Goal: Information Seeking & Learning: Learn about a topic

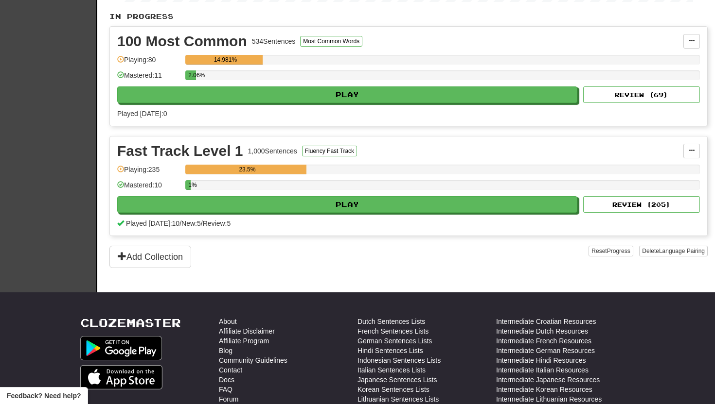
scroll to position [202, 0]
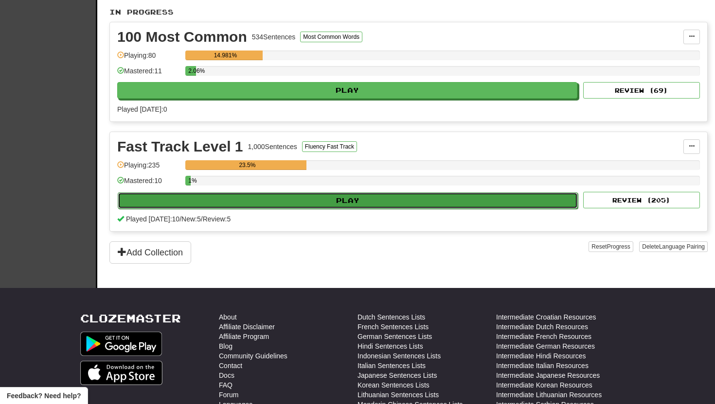
click at [326, 200] on button "Play" at bounding box center [348, 201] width 460 height 17
select select "**"
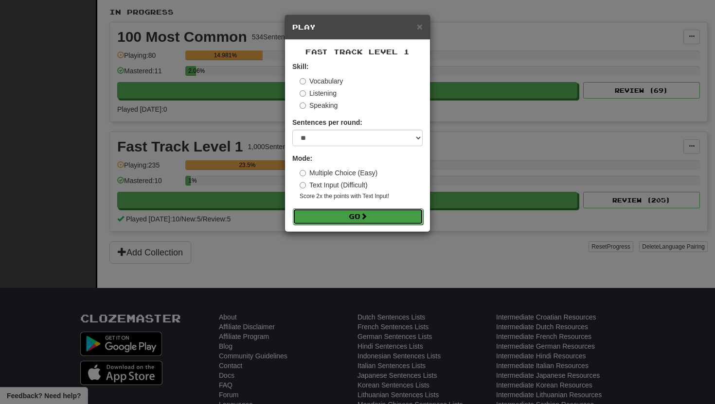
click at [307, 218] on button "Go" at bounding box center [358, 217] width 130 height 17
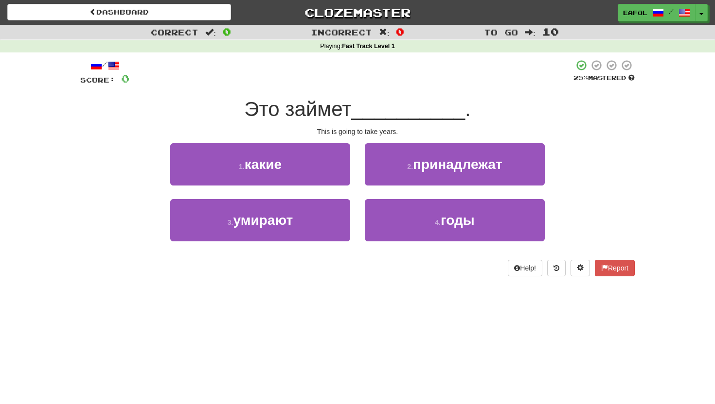
click at [258, 272] on div "Help! Report" at bounding box center [357, 268] width 554 height 17
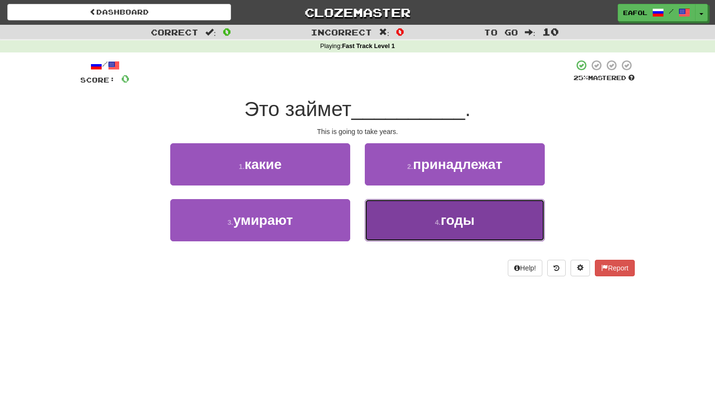
click at [435, 225] on small "4 ." at bounding box center [438, 223] width 6 height 8
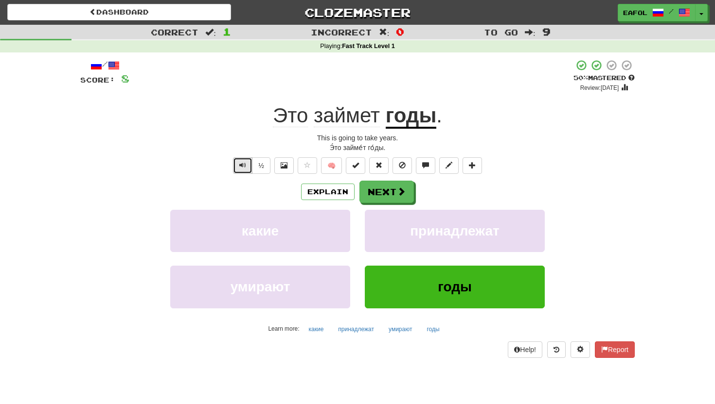
click at [243, 168] on span "Text-to-speech controls" at bounding box center [242, 165] width 7 height 7
click at [380, 190] on button "Next" at bounding box center [387, 192] width 54 height 22
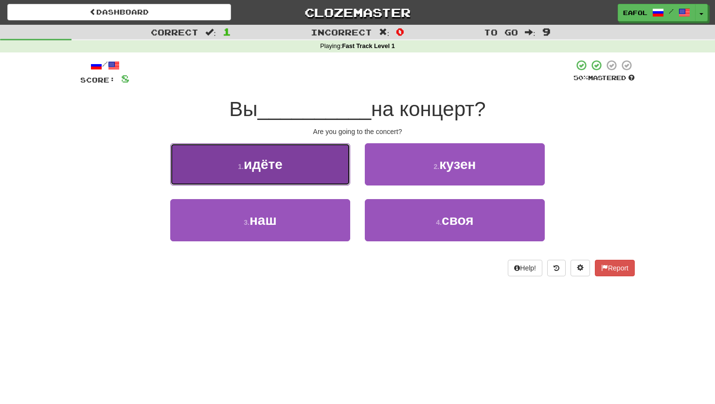
click at [279, 161] on span "идёте" at bounding box center [263, 164] width 39 height 15
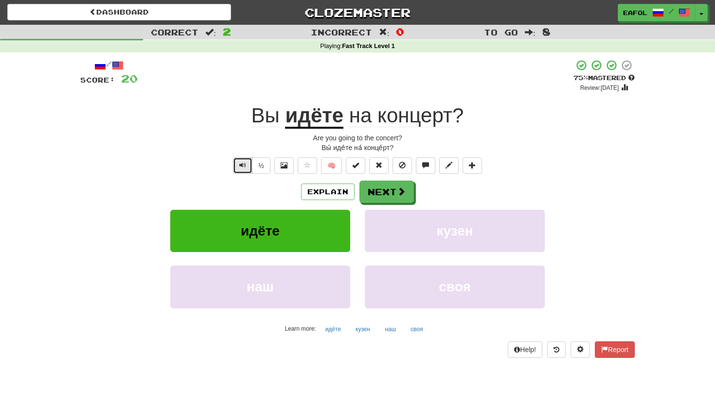
click at [237, 168] on button "Text-to-speech controls" at bounding box center [242, 166] width 19 height 17
click at [389, 191] on button "Next" at bounding box center [387, 192] width 54 height 22
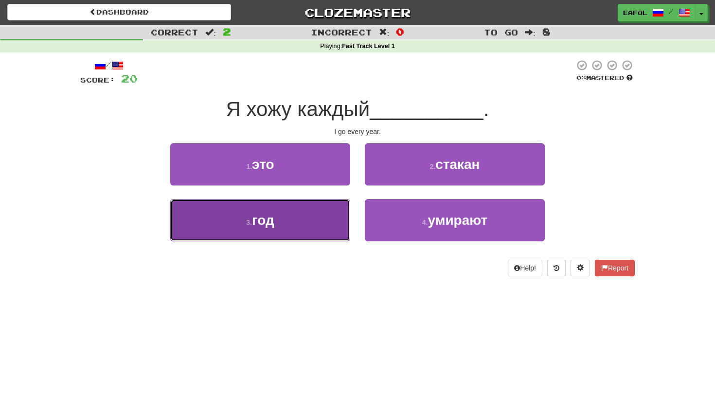
click at [308, 229] on button "3 . год" at bounding box center [260, 220] width 180 height 42
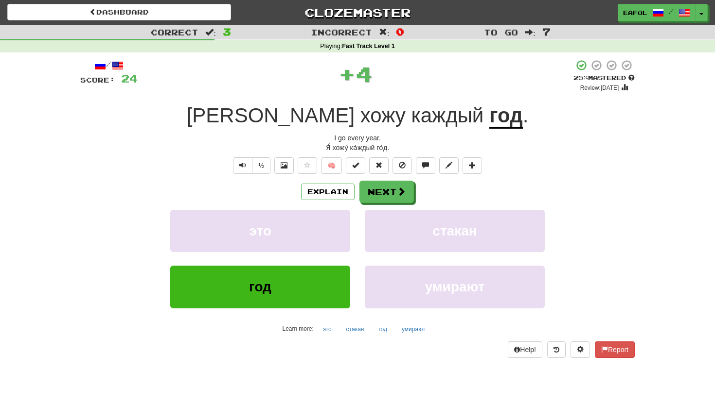
click at [489, 116] on u "год" at bounding box center [506, 116] width 34 height 25
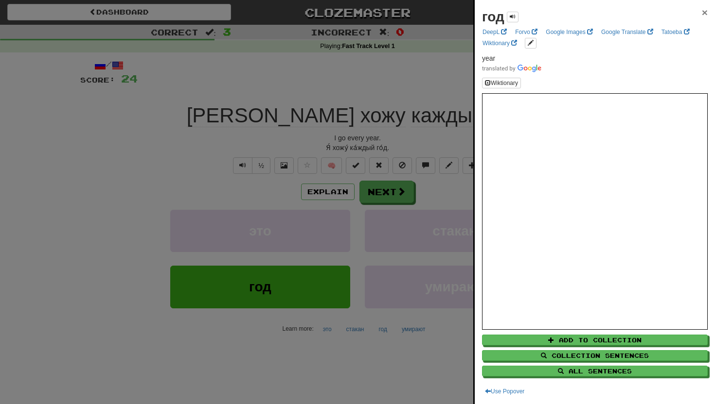
click at [702, 12] on span "×" at bounding box center [704, 12] width 6 height 11
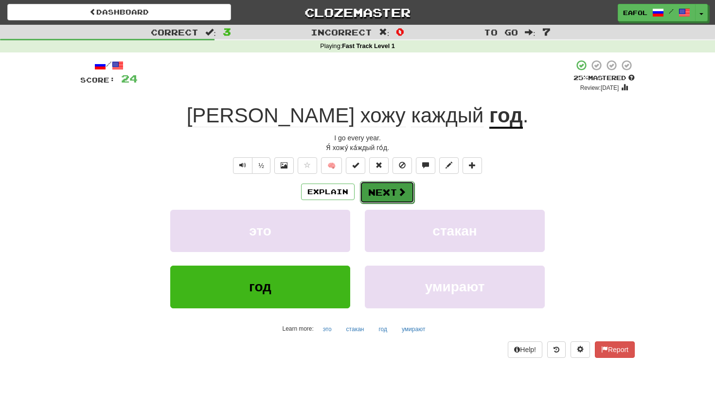
click at [381, 197] on button "Next" at bounding box center [387, 192] width 54 height 22
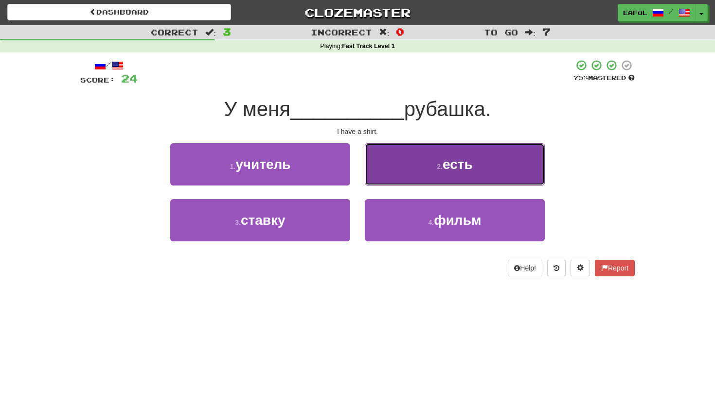
click at [415, 162] on button "2 . есть" at bounding box center [455, 164] width 180 height 42
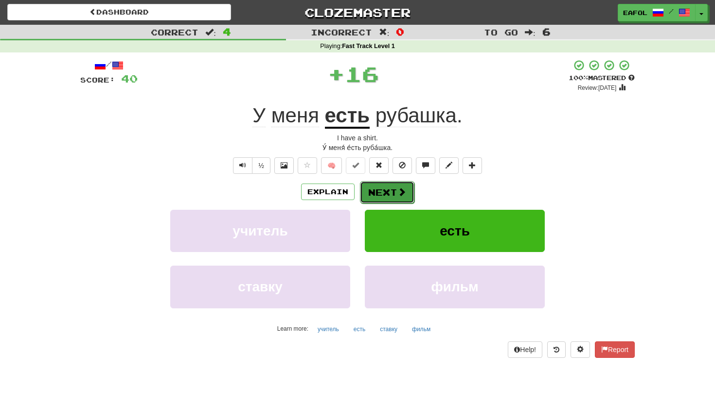
click at [388, 193] on button "Next" at bounding box center [387, 192] width 54 height 22
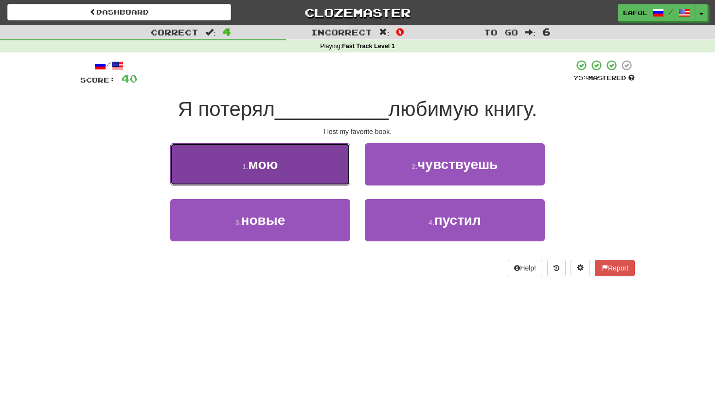
click at [314, 164] on button "1 . мою" at bounding box center [260, 164] width 180 height 42
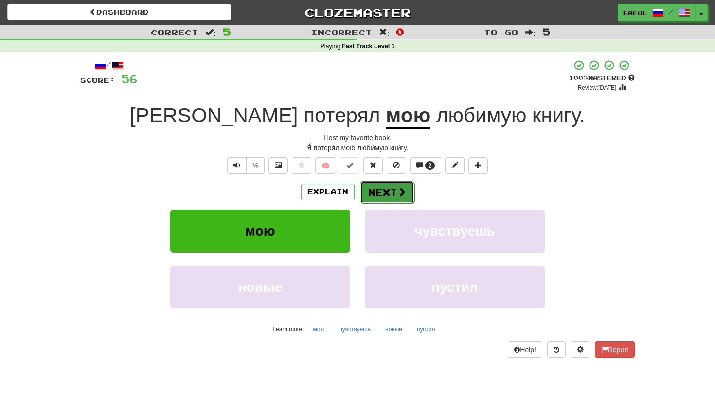
click at [382, 190] on button "Next" at bounding box center [387, 192] width 54 height 22
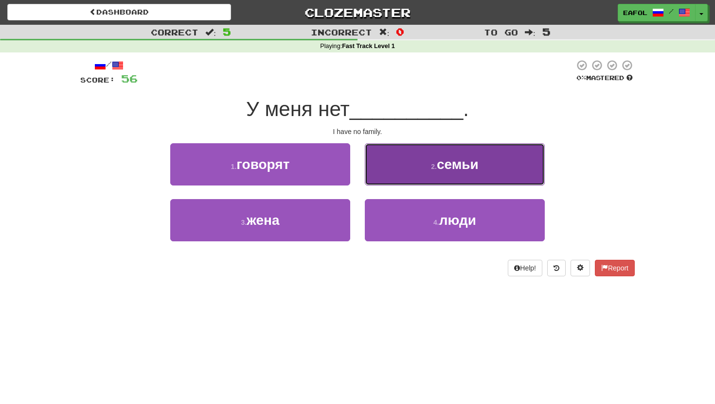
click at [401, 162] on button "2 . семьи" at bounding box center [455, 164] width 180 height 42
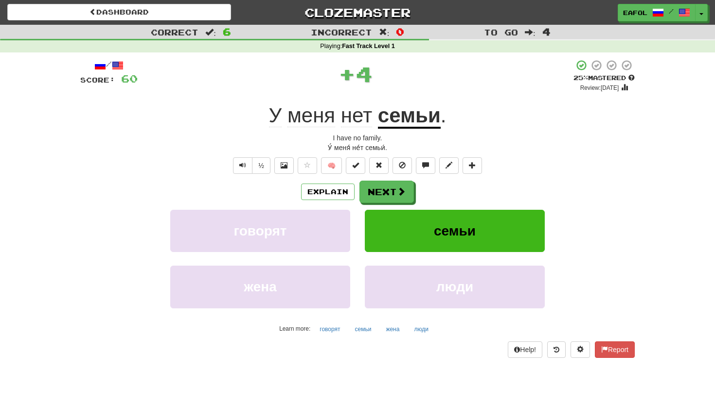
click at [400, 126] on u "семьи" at bounding box center [409, 116] width 63 height 25
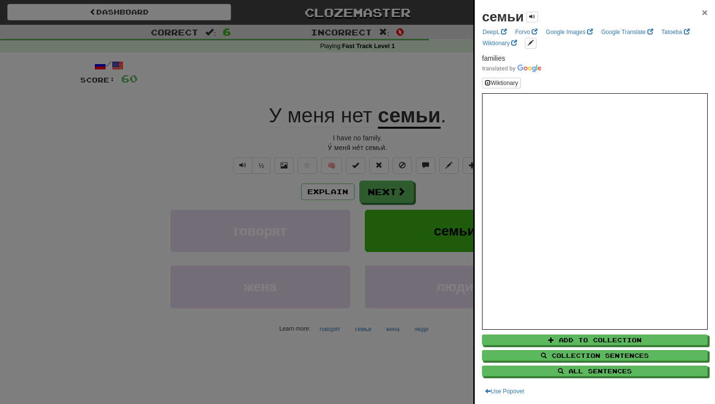
click at [703, 14] on span "×" at bounding box center [704, 12] width 6 height 11
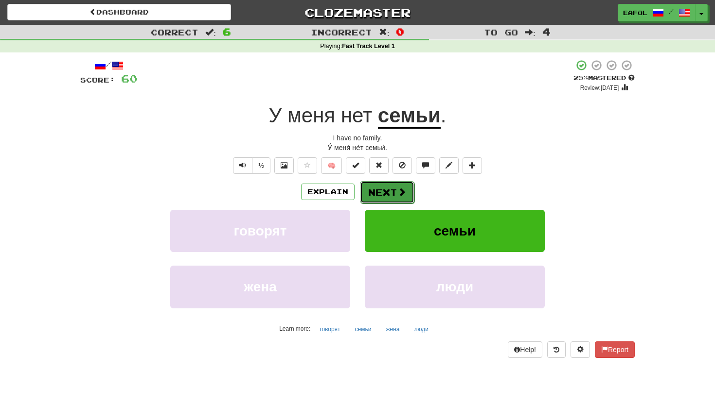
click at [384, 188] on button "Next" at bounding box center [387, 192] width 54 height 22
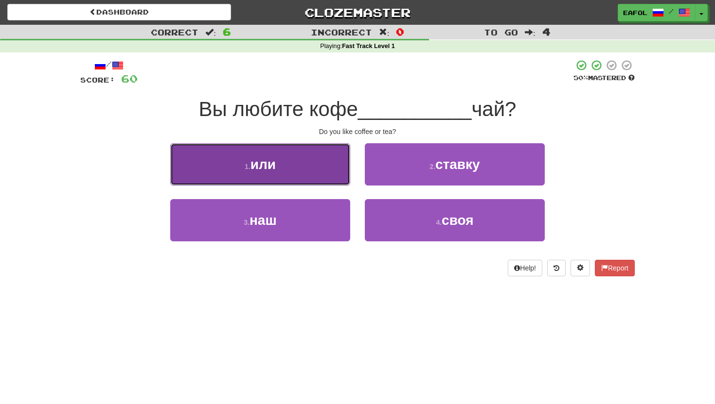
click at [277, 166] on button "1 . или" at bounding box center [260, 164] width 180 height 42
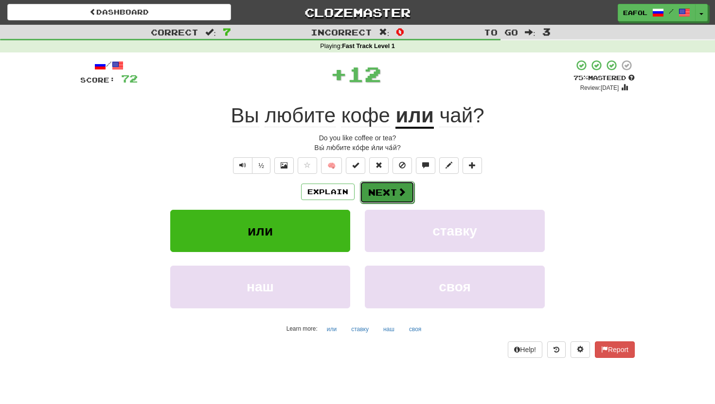
click at [373, 199] on button "Next" at bounding box center [387, 192] width 54 height 22
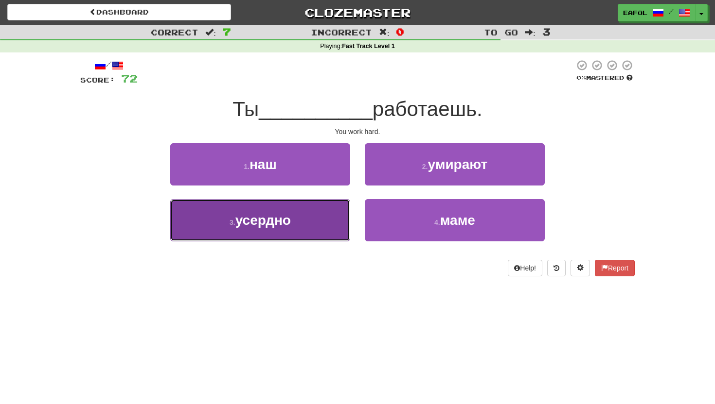
click at [316, 220] on button "3 . усердно" at bounding box center [260, 220] width 180 height 42
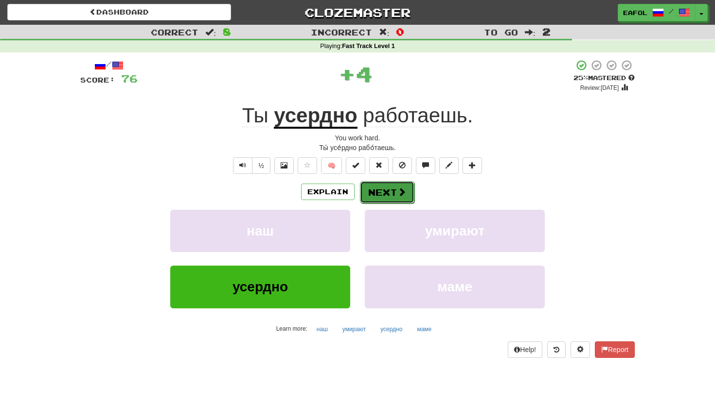
click at [373, 188] on button "Next" at bounding box center [387, 192] width 54 height 22
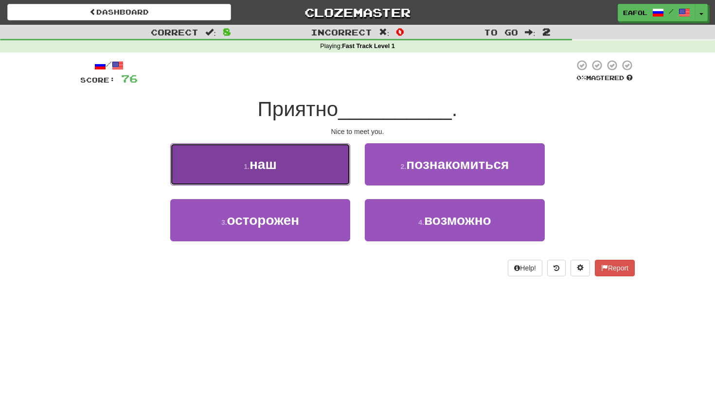
click at [295, 169] on button "1 . наш" at bounding box center [260, 164] width 180 height 42
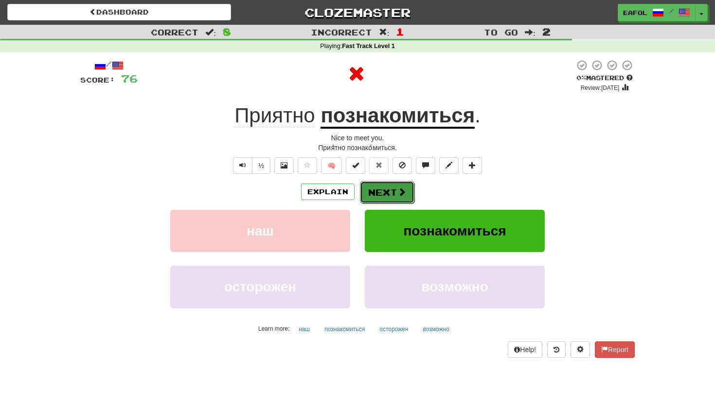
click at [375, 198] on button "Next" at bounding box center [387, 192] width 54 height 22
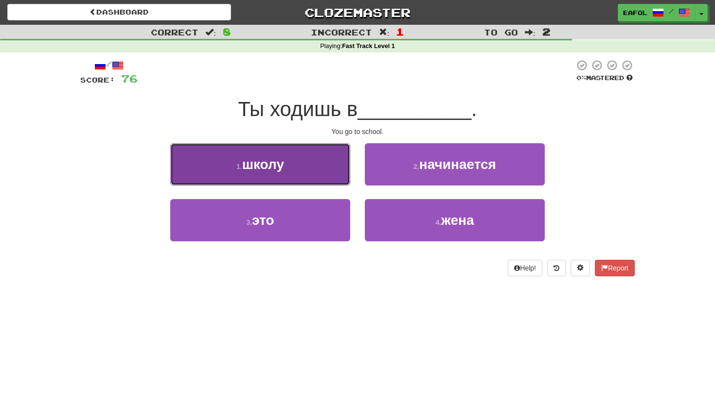
click at [312, 158] on button "1 . школу" at bounding box center [260, 164] width 180 height 42
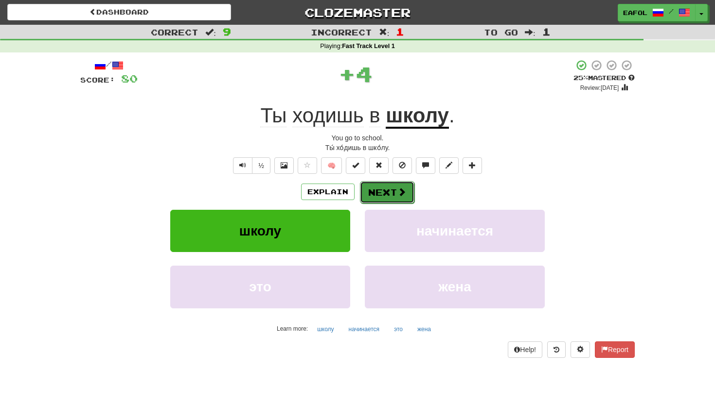
click at [377, 192] on button "Next" at bounding box center [387, 192] width 54 height 22
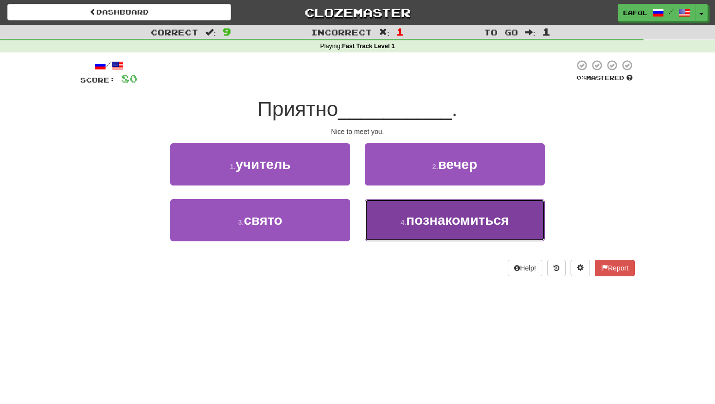
click at [401, 223] on small "4 ." at bounding box center [404, 223] width 6 height 8
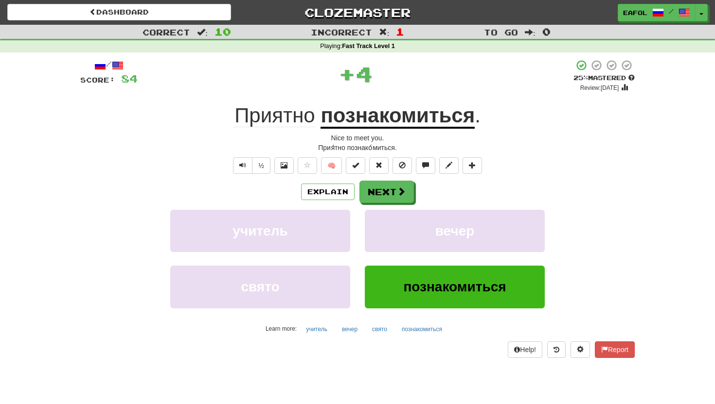
click at [405, 119] on u "познакомиться" at bounding box center [397, 116] width 154 height 25
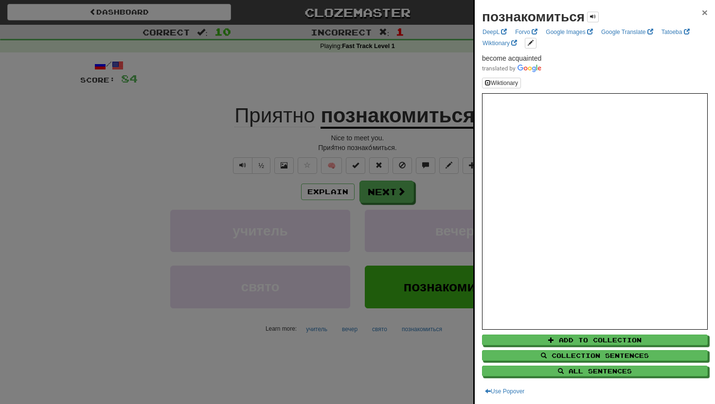
click at [702, 11] on span "×" at bounding box center [704, 12] width 6 height 11
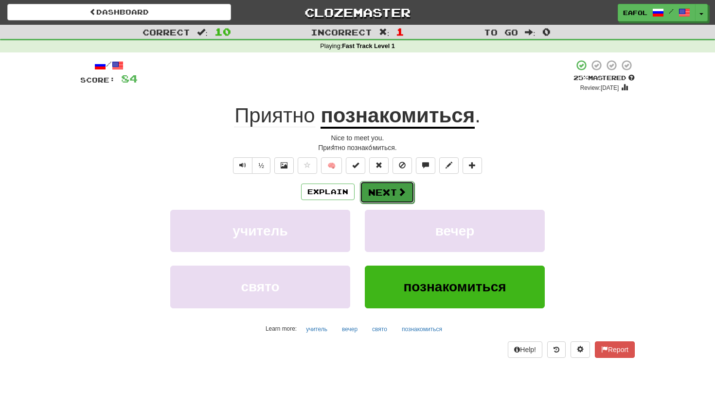
click at [384, 186] on button "Next" at bounding box center [387, 192] width 54 height 22
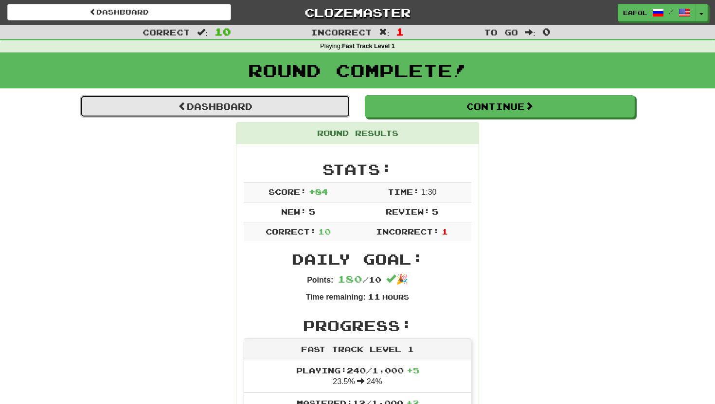
click at [248, 101] on link "Dashboard" at bounding box center [215, 106] width 270 height 22
